Goal: Information Seeking & Learning: Learn about a topic

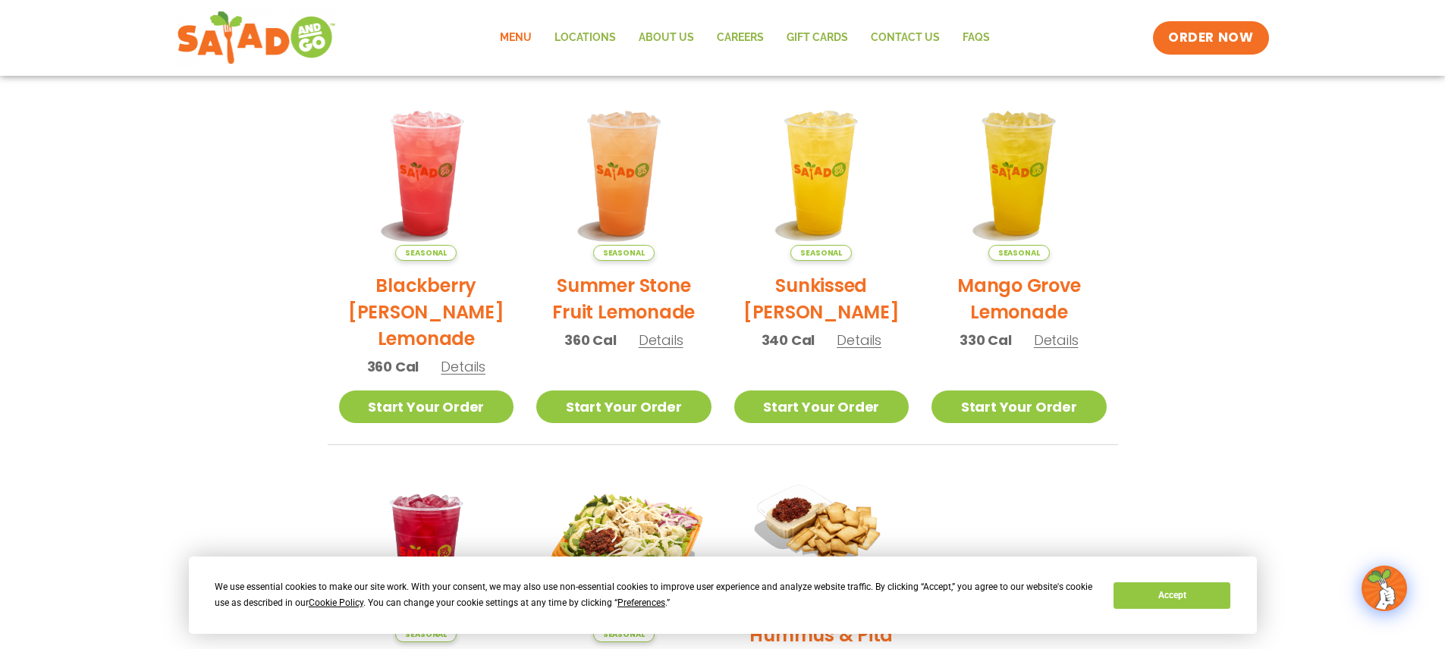
scroll to position [338, 0]
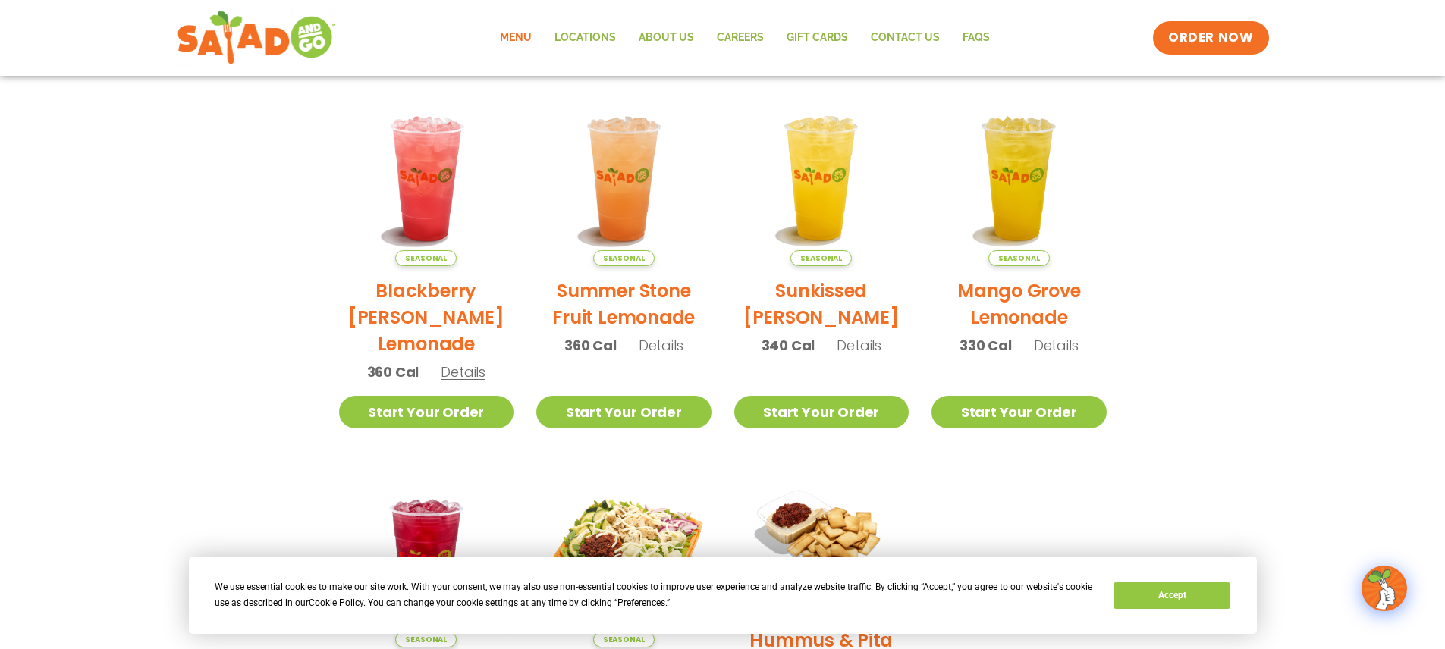
click at [511, 34] on link "Menu" at bounding box center [516, 37] width 55 height 35
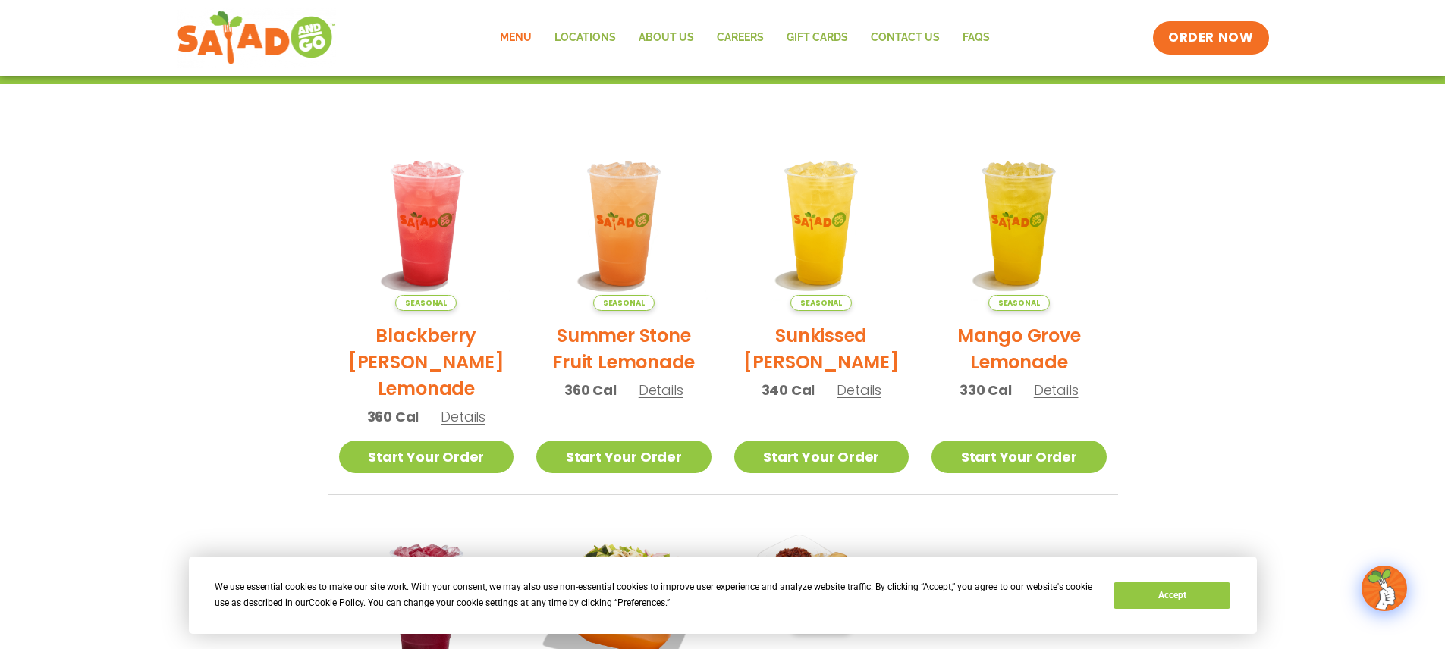
scroll to position [265, 0]
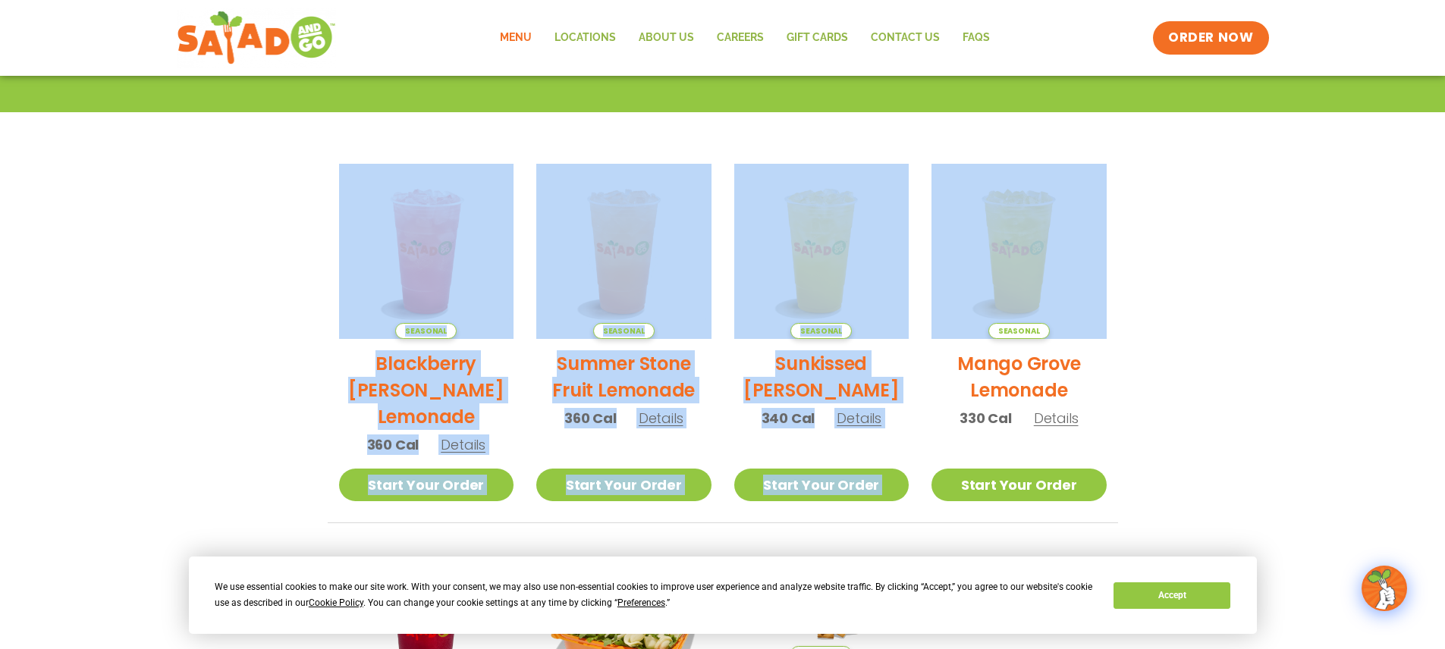
drag, startPoint x: 1439, startPoint y: 165, endPoint x: 1061, endPoint y: 68, distance: 390.8
click at [1394, 80] on section "Featured Menu Available for a limited time! Seasonal Blackberry Bramble Lemonad…" at bounding box center [722, 442] width 1445 height 926
click at [589, 35] on link "Locations" at bounding box center [585, 37] width 84 height 35
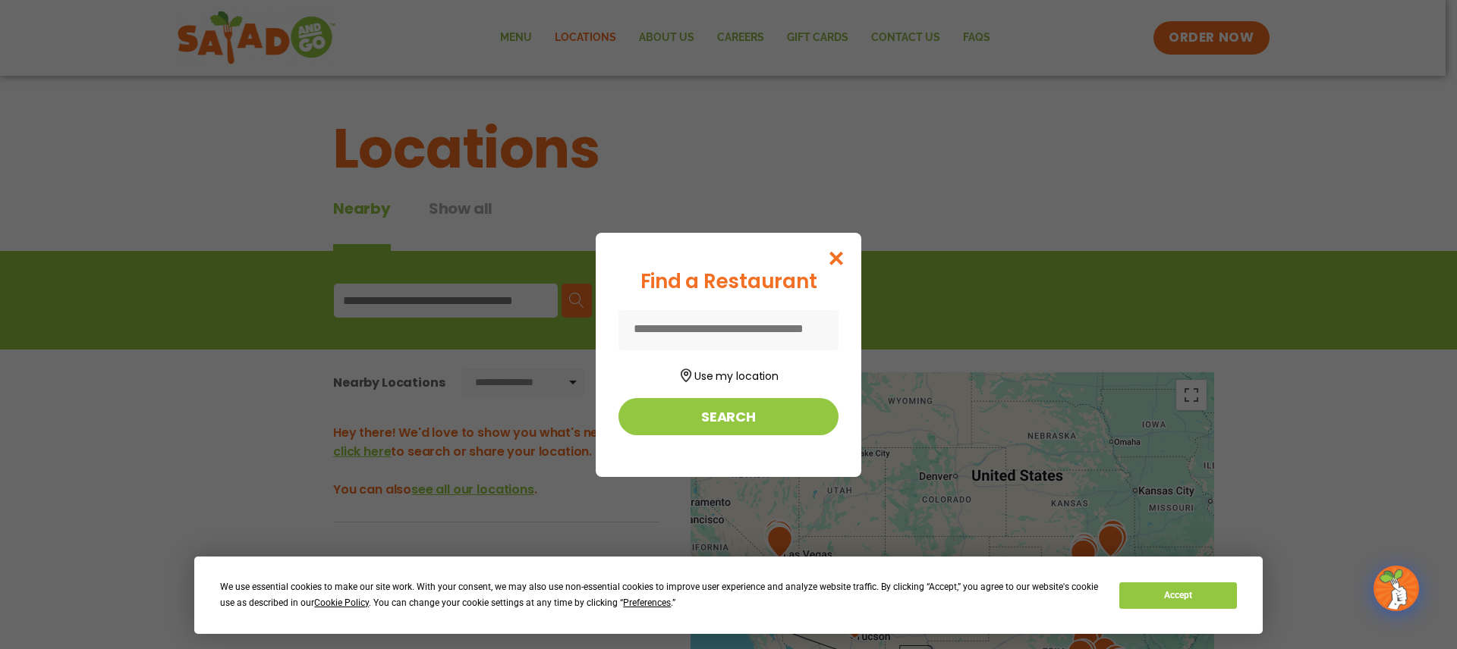
click at [777, 329] on input at bounding box center [728, 330] width 220 height 40
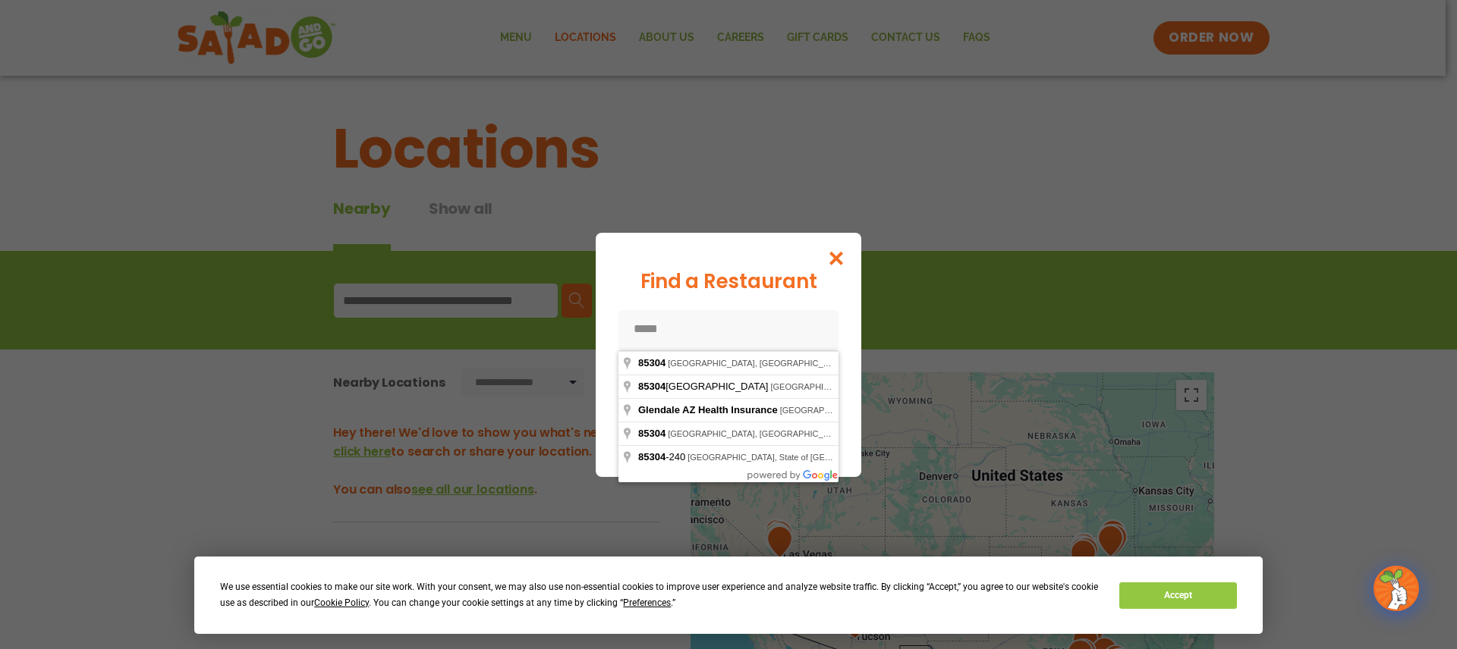
type input "*****"
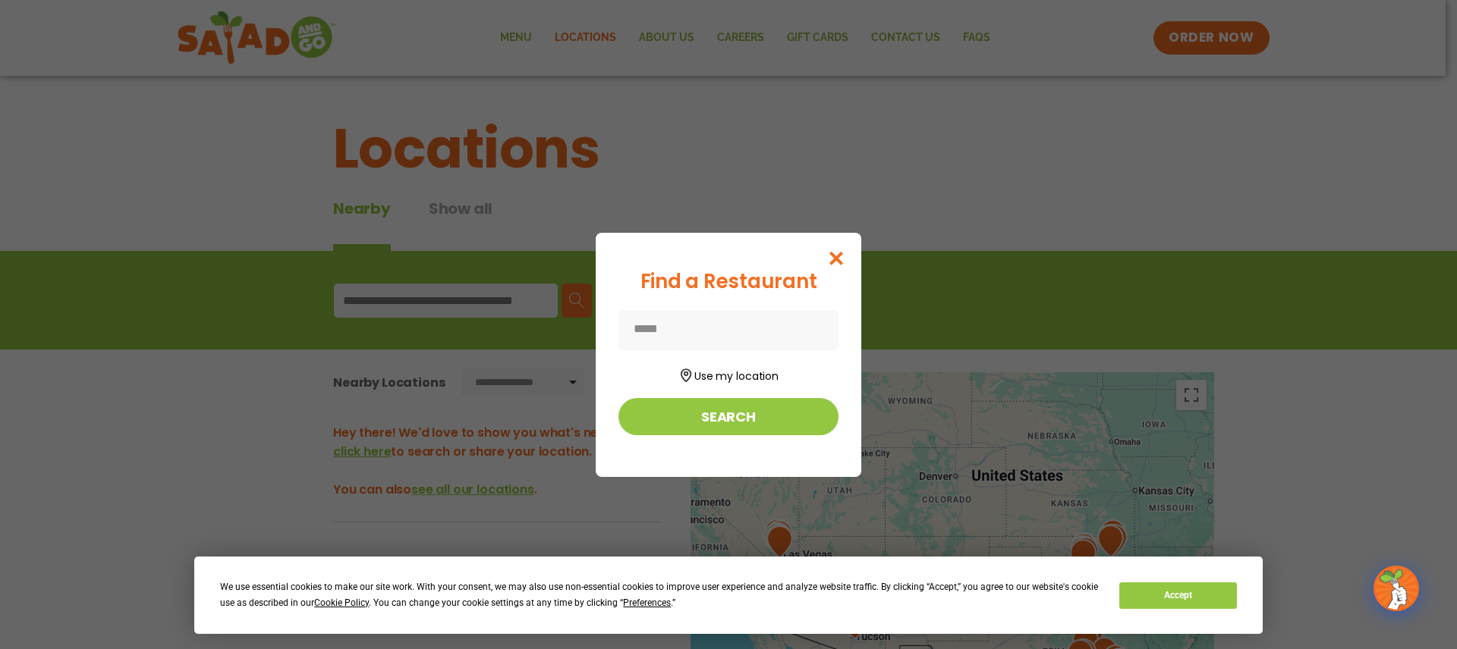
drag, startPoint x: 845, startPoint y: 379, endPoint x: 844, endPoint y: 406, distance: 27.3
click at [844, 406] on div "Find a Restaurant ***** Use my location Search" at bounding box center [729, 355] width 266 height 244
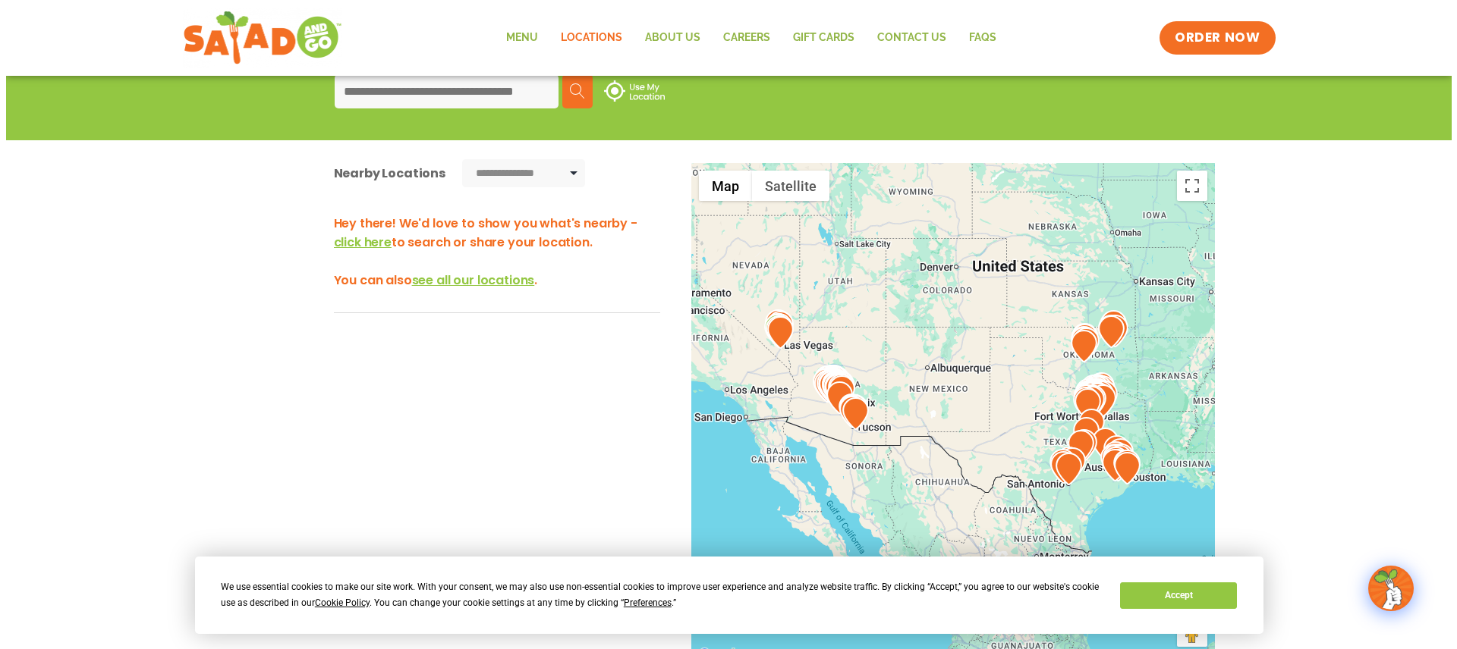
scroll to position [215, 0]
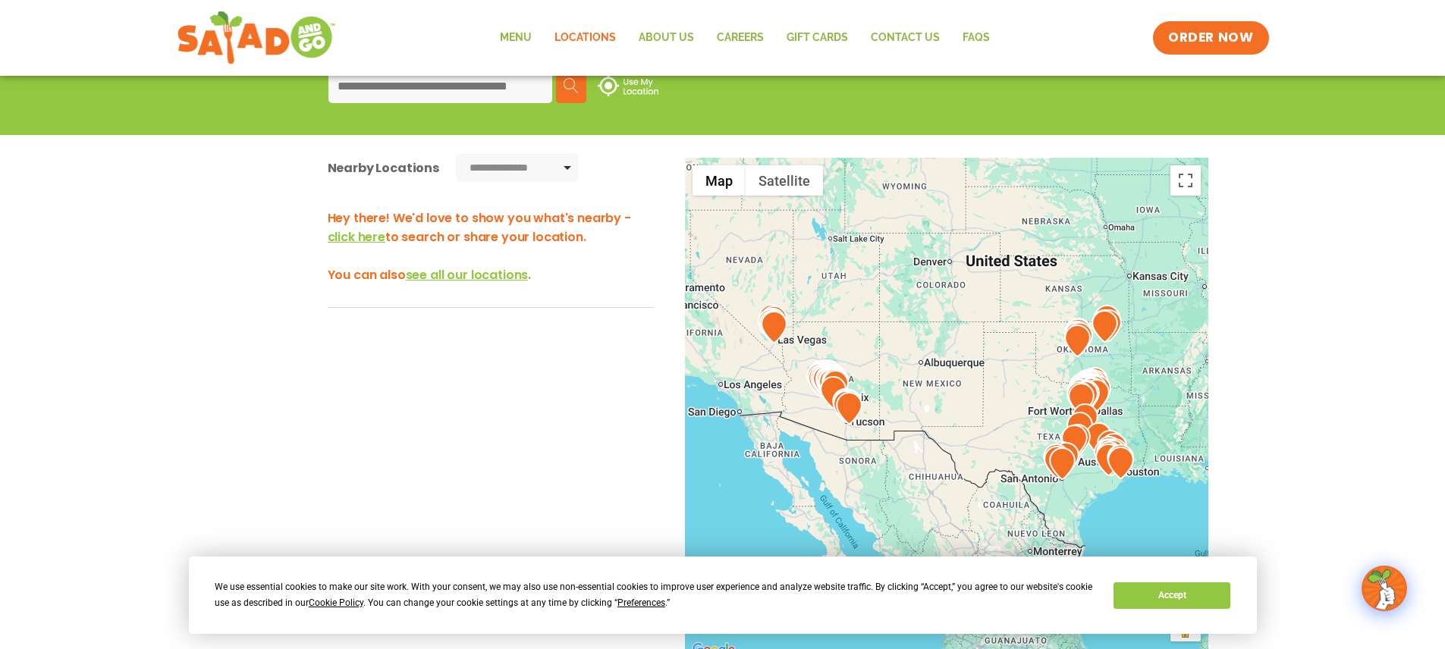
click at [854, 367] on div at bounding box center [946, 409] width 523 height 502
click at [857, 366] on div at bounding box center [946, 409] width 523 height 502
click at [372, 234] on span "click here" at bounding box center [357, 236] width 58 height 17
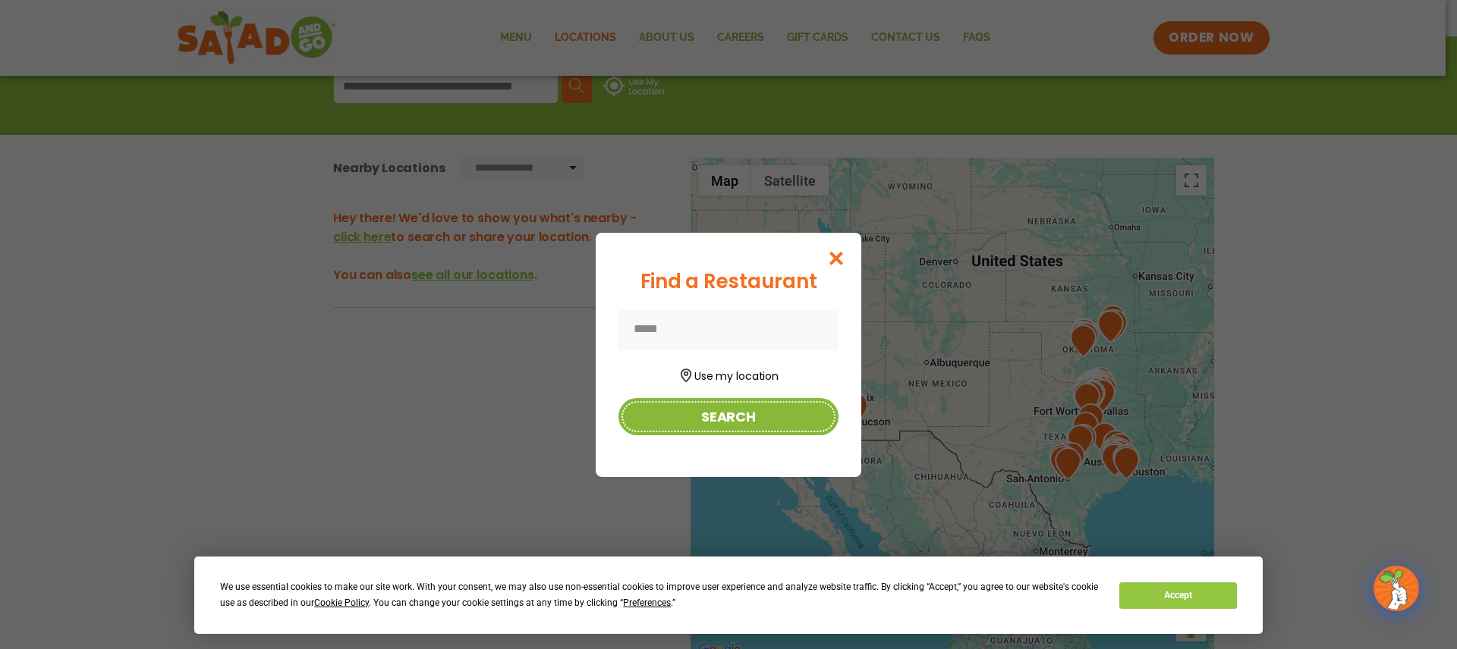
click at [743, 413] on button "Search" at bounding box center [728, 416] width 220 height 37
type input "*****"
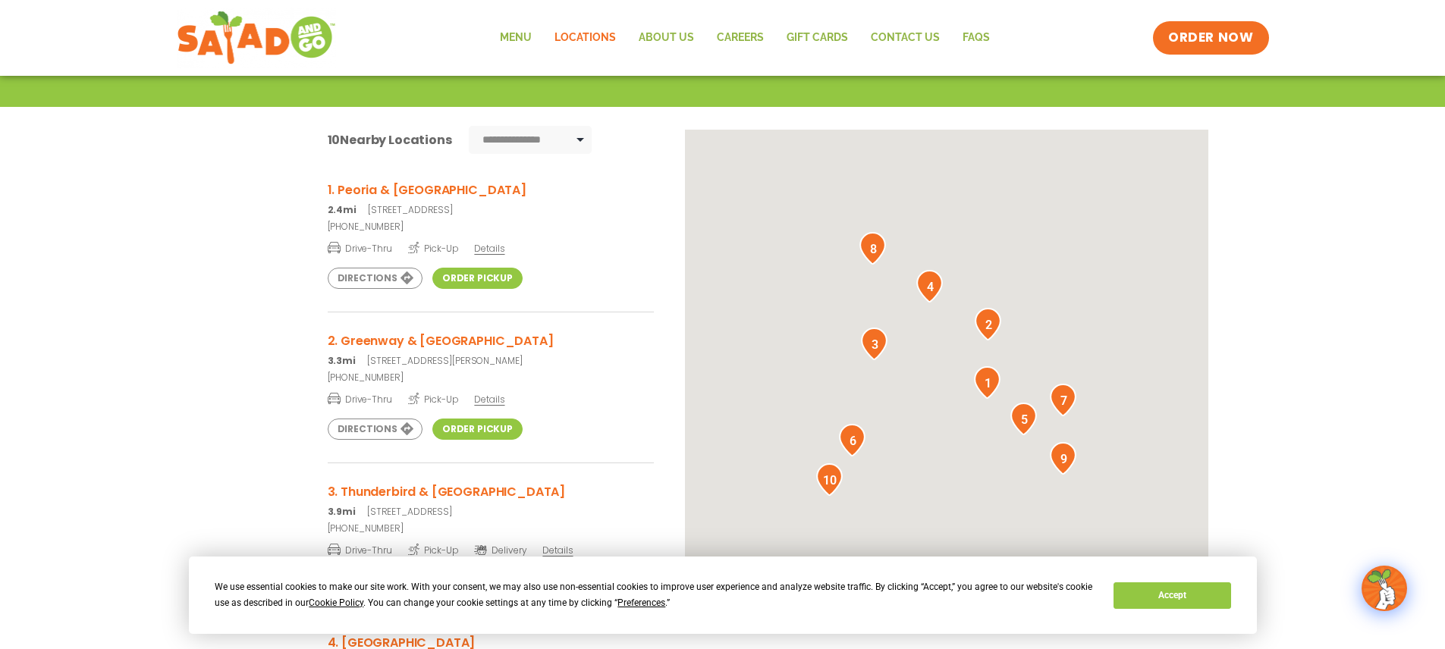
scroll to position [247, 0]
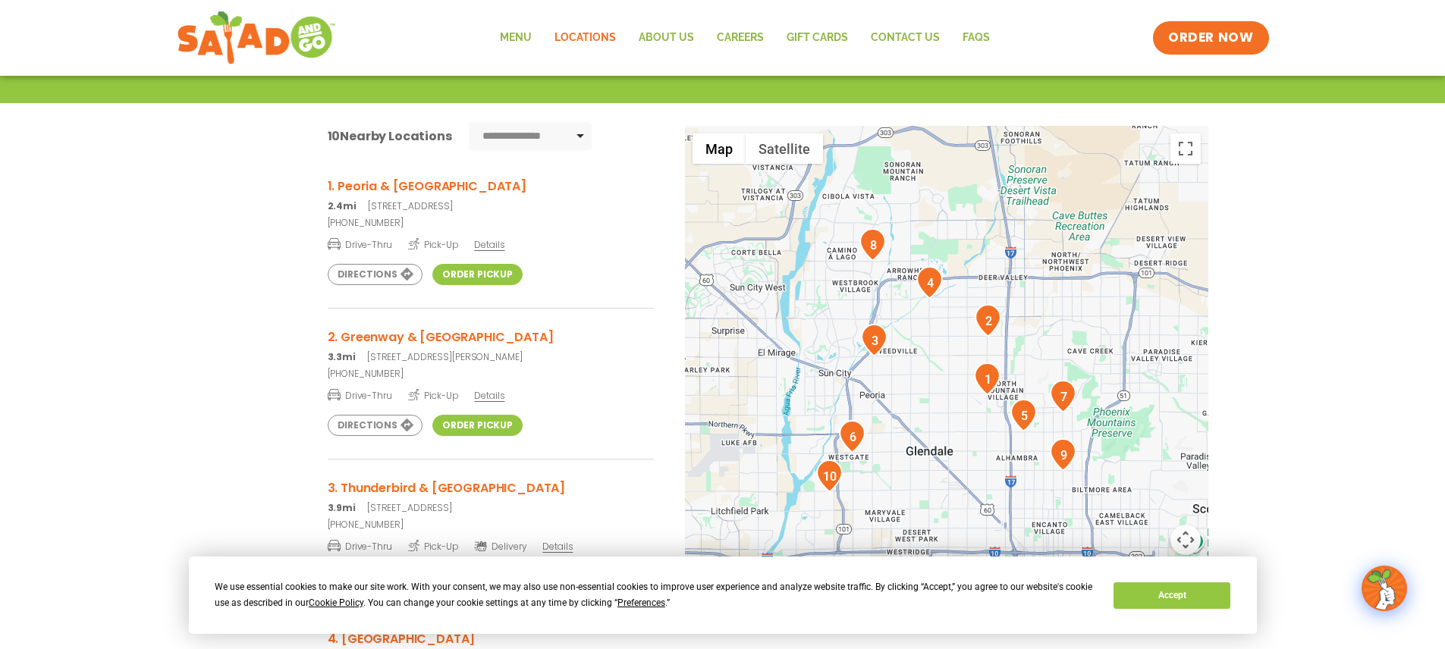
click at [489, 396] on span "Details" at bounding box center [489, 395] width 30 height 13
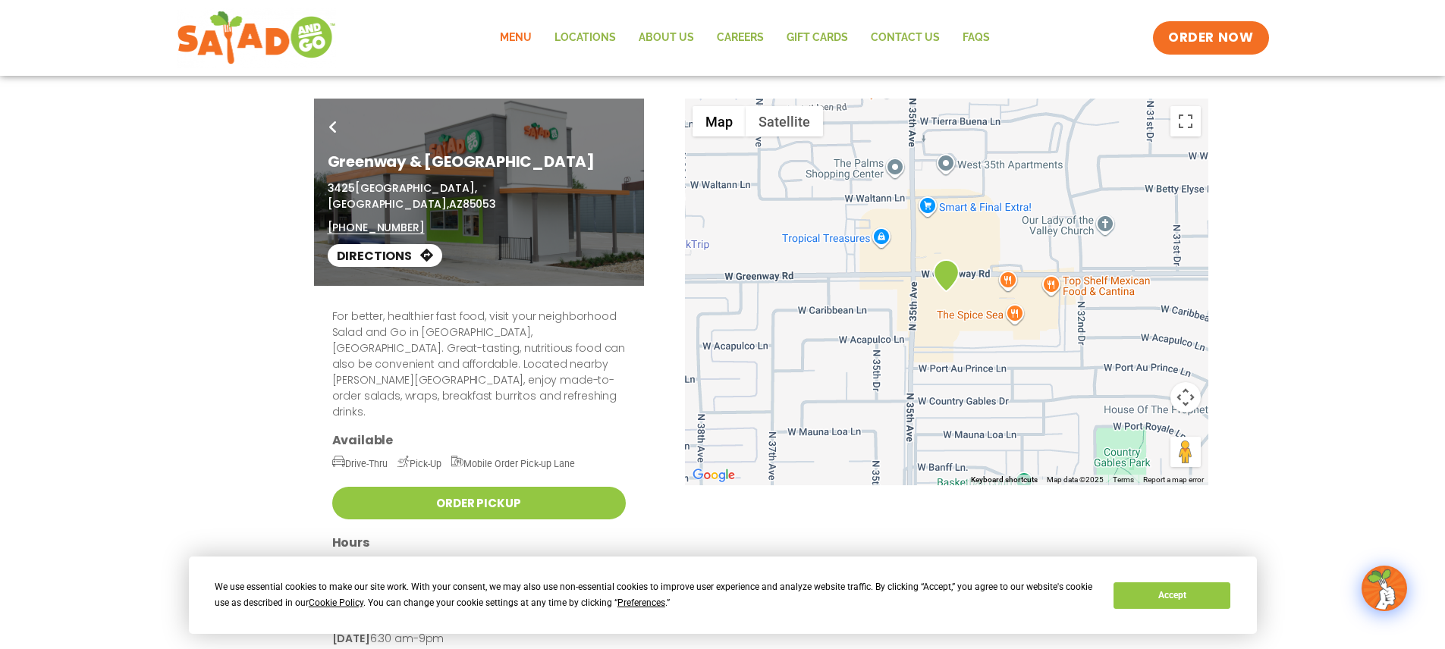
click at [523, 35] on link "Menu" at bounding box center [516, 37] width 55 height 35
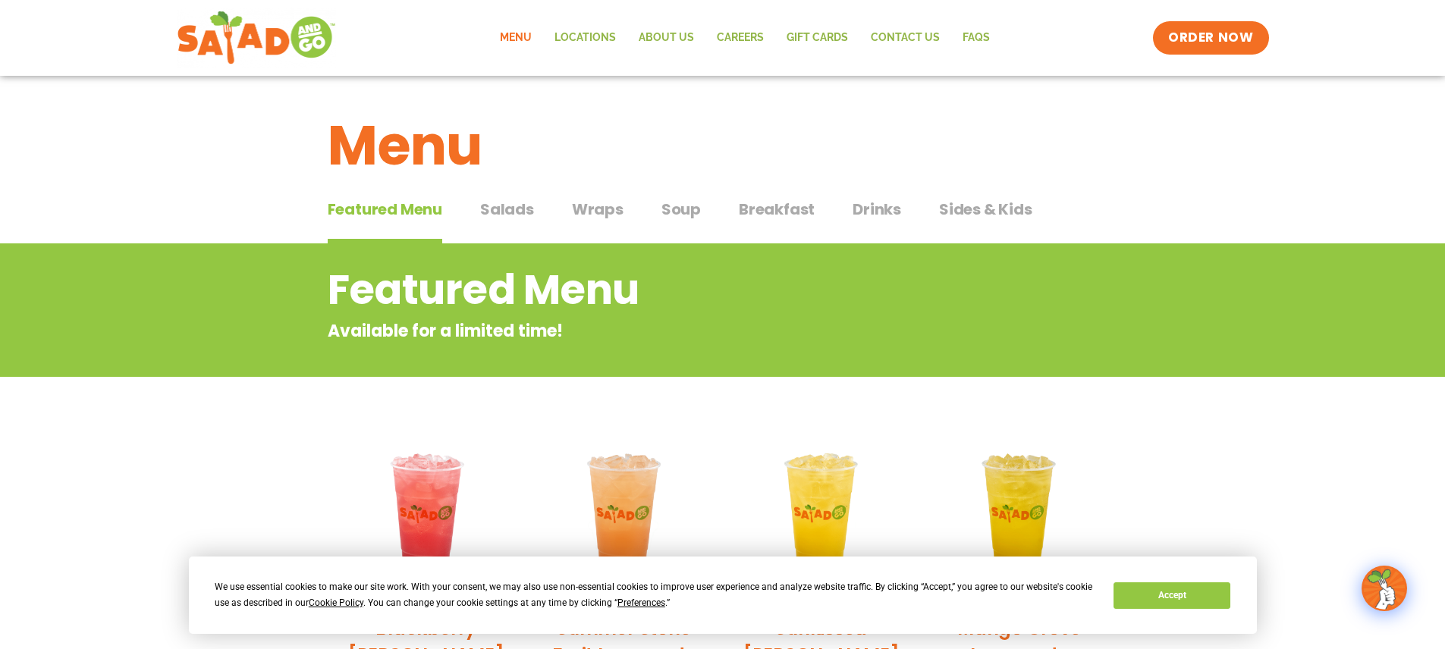
click at [605, 210] on span "Wraps" at bounding box center [598, 209] width 52 height 23
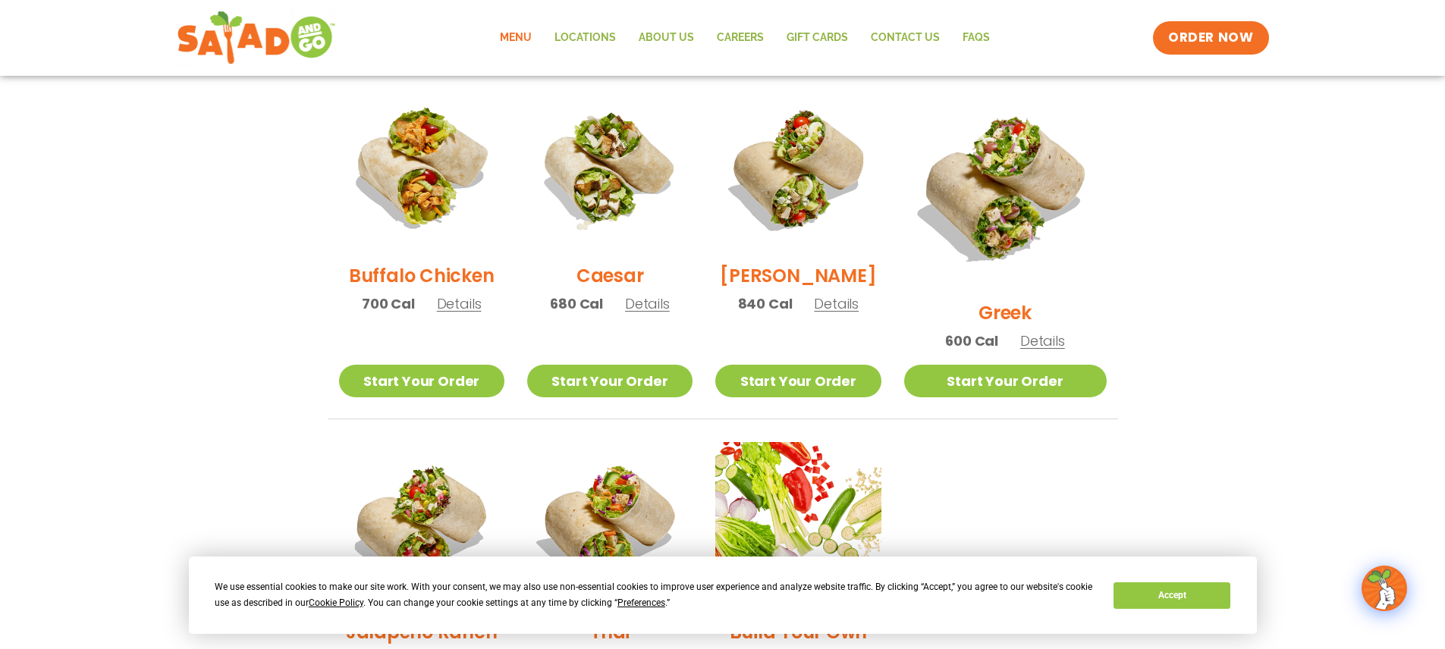
scroll to position [762, 0]
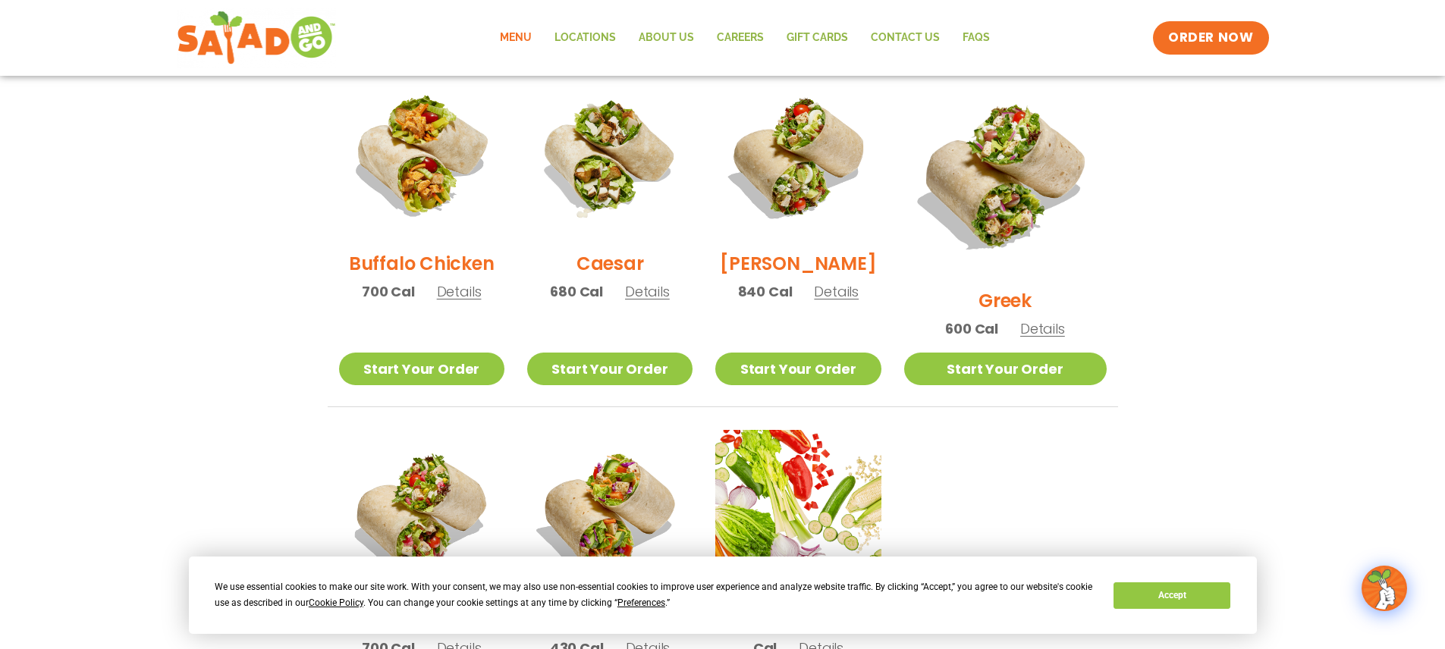
click at [440, 272] on h2 "Buffalo Chicken" at bounding box center [421, 263] width 145 height 27
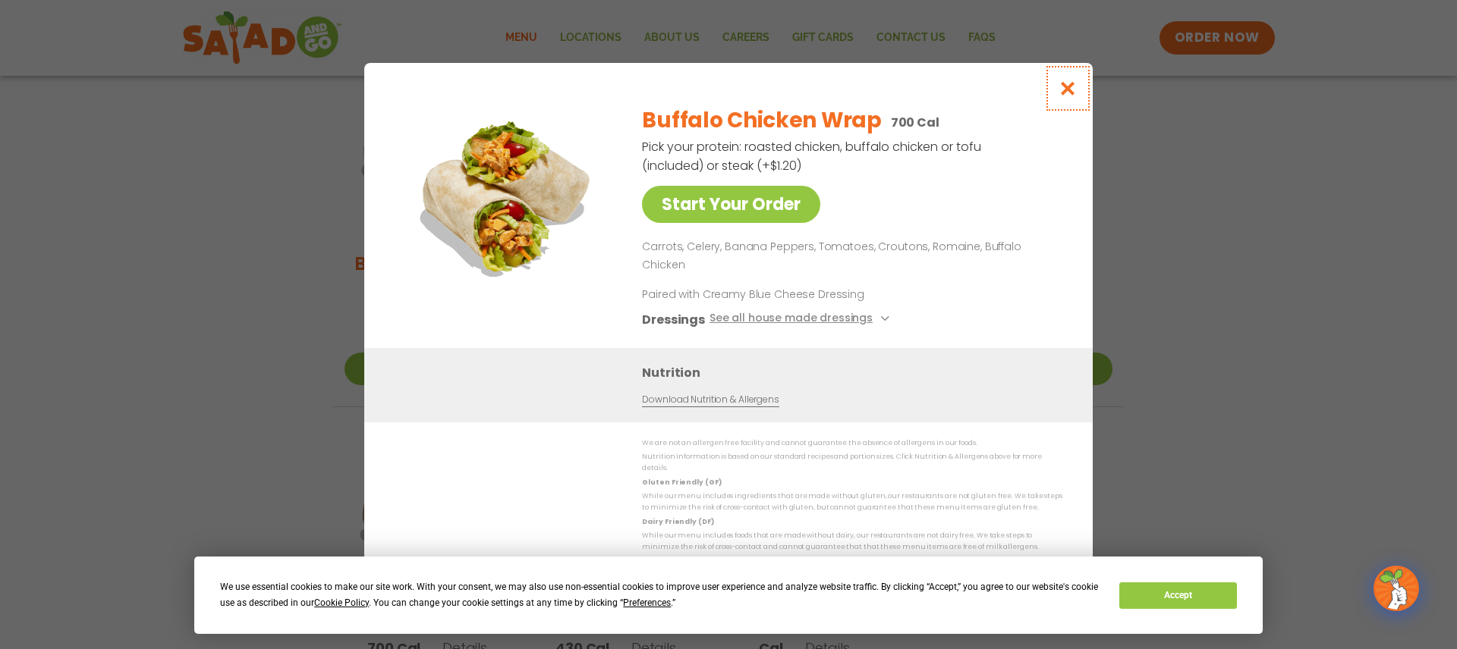
click at [1067, 96] on icon "Close modal" at bounding box center [1067, 88] width 19 height 16
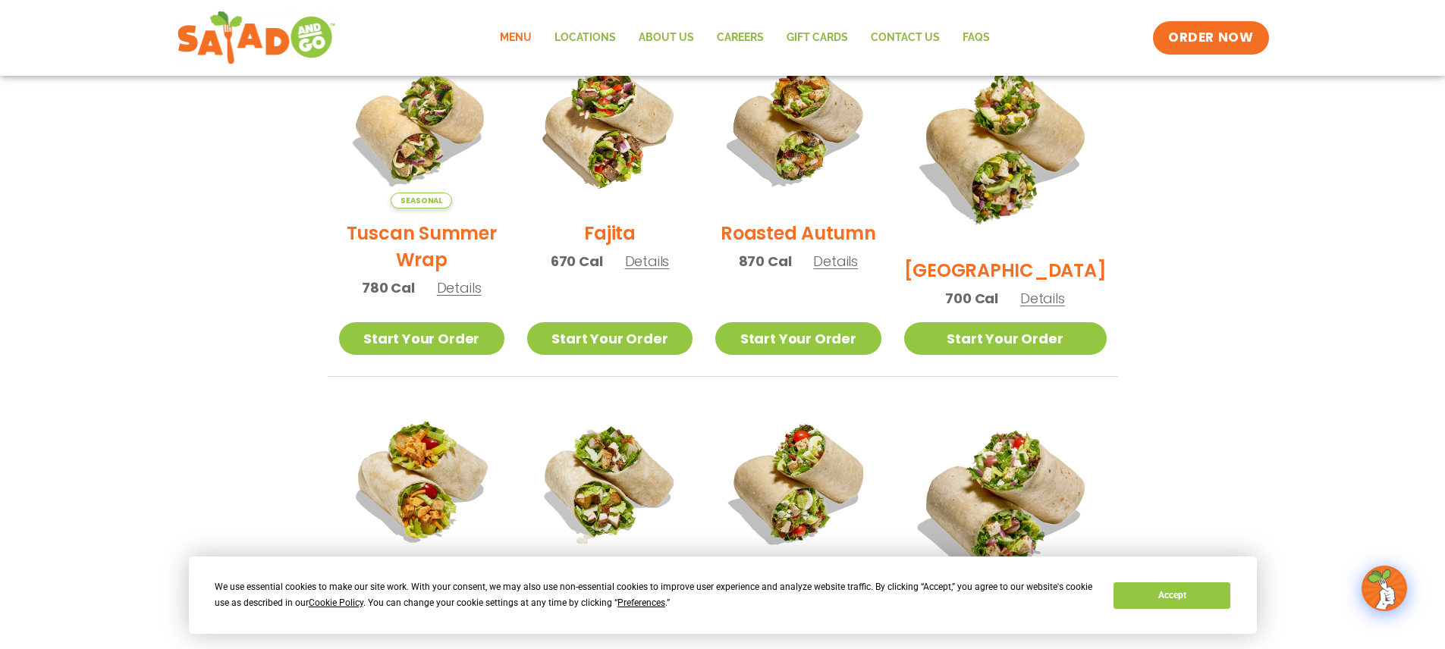
scroll to position [429, 0]
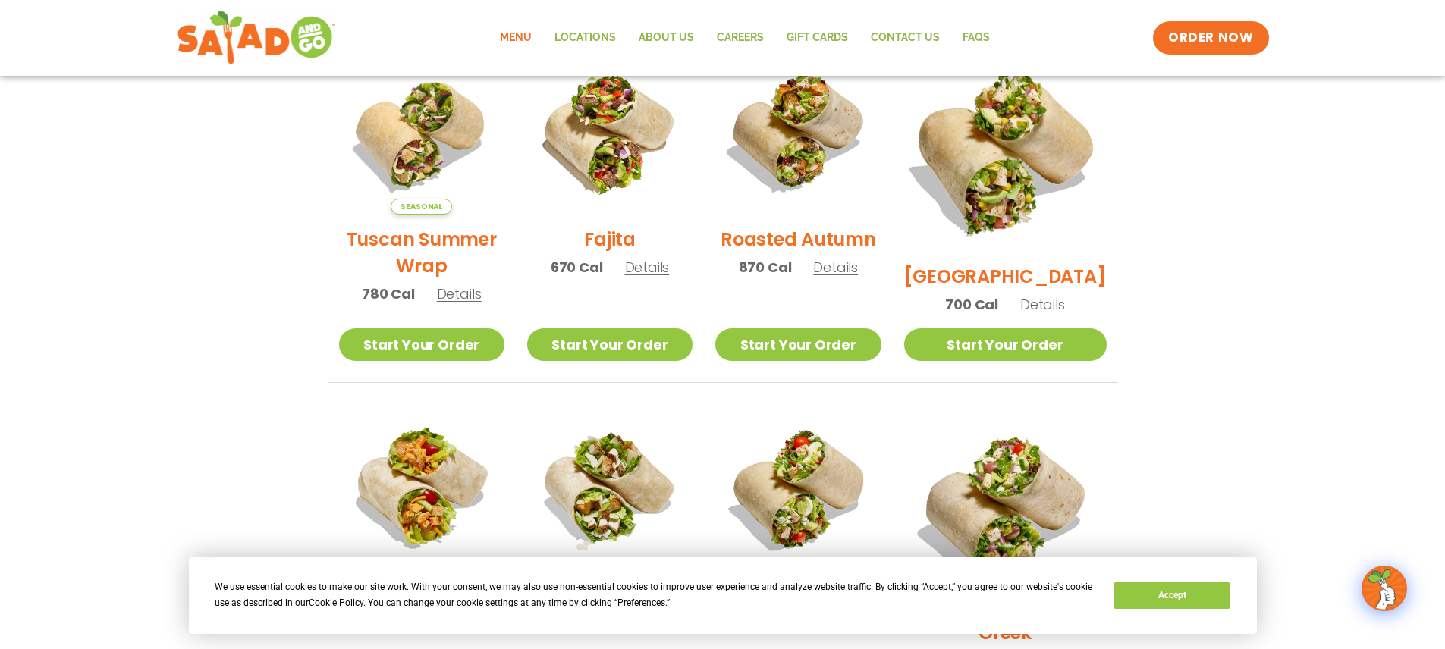
click at [1011, 146] on img at bounding box center [1004, 150] width 237 height 237
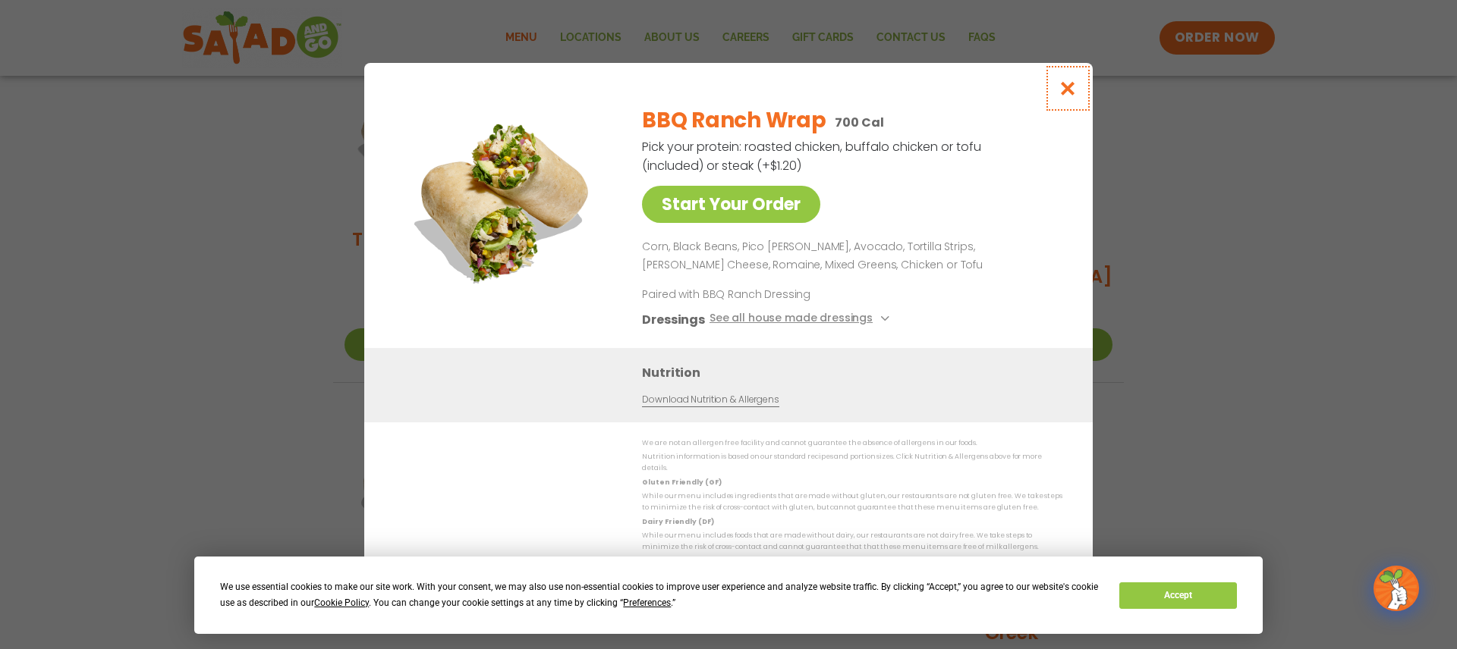
click at [1068, 92] on icon "Close modal" at bounding box center [1067, 88] width 19 height 16
